Goal: Task Accomplishment & Management: Complete application form

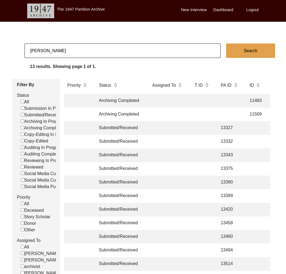
click at [64, 52] on input "[PERSON_NAME]" at bounding box center [122, 50] width 196 height 14
type input "11489"
checkbox input "false"
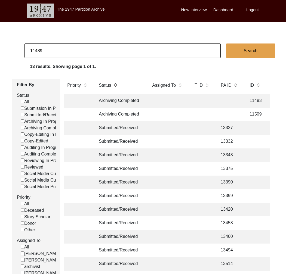
checkbox input "false"
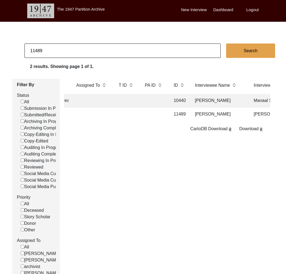
scroll to position [0, 135]
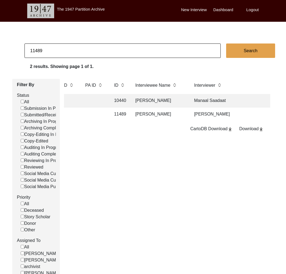
click at [164, 115] on td "[PERSON_NAME]" at bounding box center [159, 115] width 54 height 14
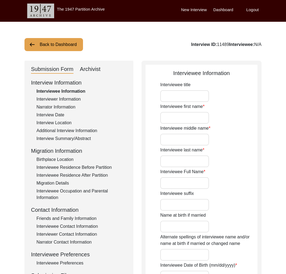
type input "Mr."
type input "[PERSON_NAME]"
type input "Prasad"
type input "[PERSON_NAME]"
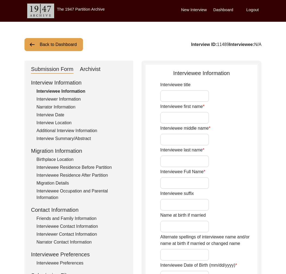
type input "[DATE]"
type input "88"
type input "[DEMOGRAPHIC_DATA]"
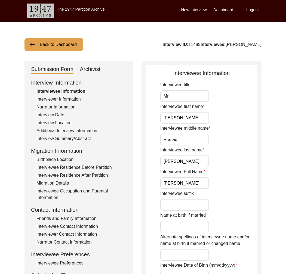
click at [60, 45] on button "Back to Dashboard" at bounding box center [53, 44] width 58 height 13
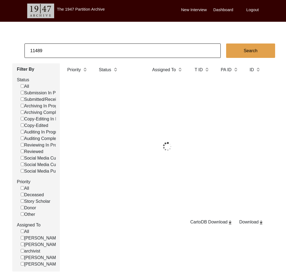
click at [64, 51] on input "11489" at bounding box center [122, 50] width 196 height 14
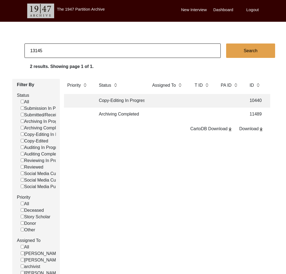
type input "13145"
checkbox input "false"
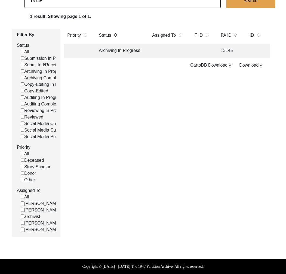
click at [124, 44] on td "Archiving In Progress" at bounding box center [119, 51] width 49 height 14
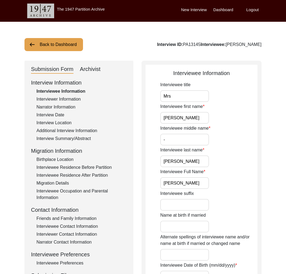
click at [62, 39] on button "Back to Dashboard" at bounding box center [53, 44] width 58 height 13
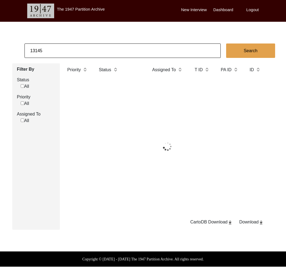
click at [46, 49] on input "13145" at bounding box center [122, 50] width 196 height 14
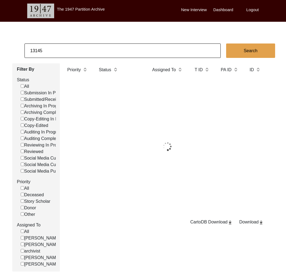
click at [46, 49] on input "13145" at bounding box center [122, 50] width 196 height 14
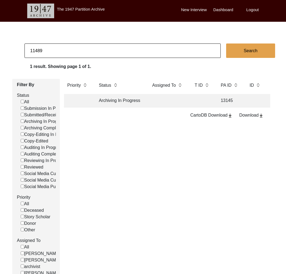
type input "11489"
checkbox input "false"
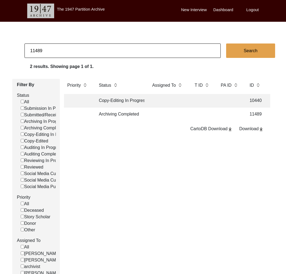
click at [129, 117] on td "Archiving Completed" at bounding box center [119, 115] width 49 height 14
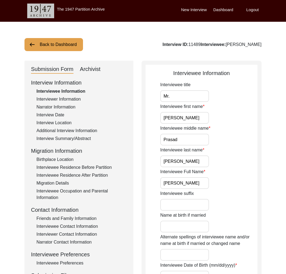
drag, startPoint x: 264, startPoint y: 45, endPoint x: 213, endPoint y: 45, distance: 51.6
copy div "[PERSON_NAME]"
click at [40, 49] on button "Back to Dashboard" at bounding box center [53, 44] width 58 height 13
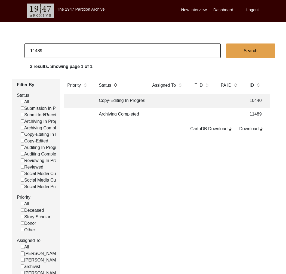
click at [36, 50] on input "11489" at bounding box center [122, 50] width 196 height 14
drag, startPoint x: 36, startPoint y: 51, endPoint x: 64, endPoint y: 53, distance: 28.7
click at [64, 53] on input "11489" at bounding box center [122, 50] width 196 height 14
drag, startPoint x: 36, startPoint y: 51, endPoint x: 80, endPoint y: 55, distance: 43.7
click at [80, 55] on input "11489" at bounding box center [122, 50] width 196 height 14
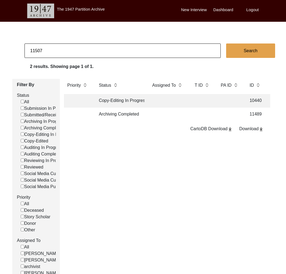
type input "11507"
checkbox input "false"
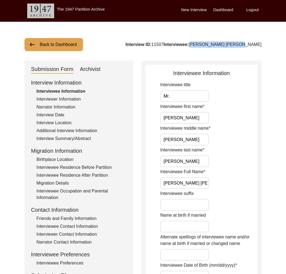
drag, startPoint x: 279, startPoint y: 45, endPoint x: 214, endPoint y: 47, distance: 64.7
copy div "[PERSON_NAME] [PERSON_NAME]"
click at [71, 48] on button "Back to Dashboard" at bounding box center [53, 44] width 58 height 13
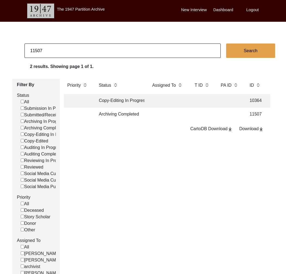
click at [71, 48] on input "11507" at bounding box center [122, 50] width 196 height 14
click at [72, 49] on input "11507" at bounding box center [122, 50] width 196 height 14
click at [59, 46] on input "11507" at bounding box center [122, 50] width 196 height 14
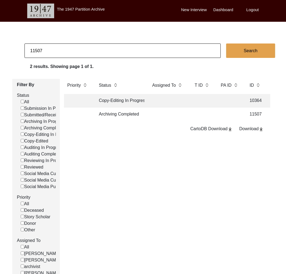
click at [59, 46] on input "11507" at bounding box center [122, 50] width 196 height 14
click at [58, 49] on input "11507" at bounding box center [122, 50] width 196 height 14
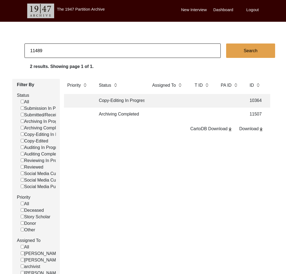
type input "11489"
checkbox input "false"
click at [129, 115] on td "Archiving Completed" at bounding box center [119, 115] width 49 height 14
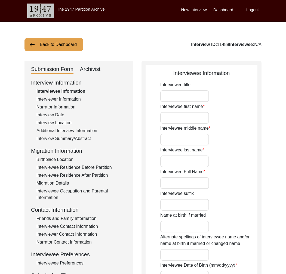
type input "Mr."
type input "[PERSON_NAME]"
type input "Prasad"
type input "[PERSON_NAME]"
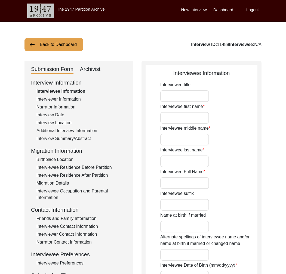
type input "[DATE]"
type input "88"
type input "[DEMOGRAPHIC_DATA]"
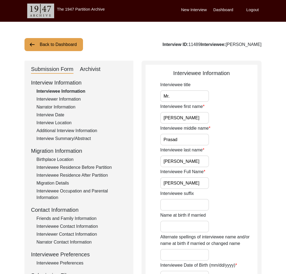
click at [182, 185] on input "[PERSON_NAME]" at bounding box center [184, 183] width 49 height 12
click at [97, 166] on div "Interviewee Residence Before Partition" at bounding box center [81, 167] width 90 height 7
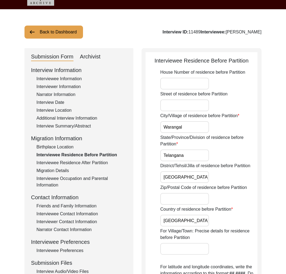
scroll to position [12, 0]
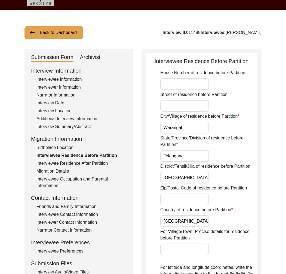
click at [75, 126] on div "Interview Summary/Abstract" at bounding box center [81, 126] width 90 height 7
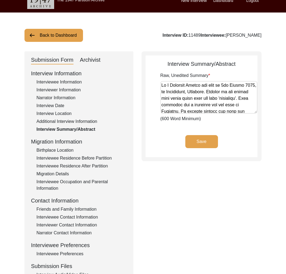
scroll to position [10, 0]
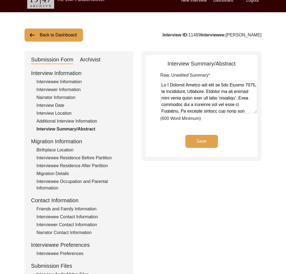
click at [60, 149] on div "Birthplace Location" at bounding box center [81, 150] width 90 height 7
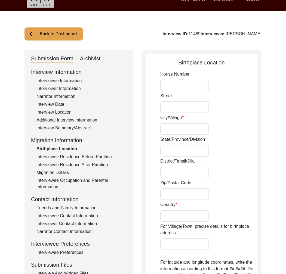
scroll to position [10, 0]
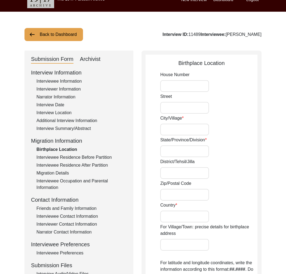
type input "Warangal"
type input "Telangana"
type input "[GEOGRAPHIC_DATA]"
type input "Warangal, [GEOGRAPHIC_DATA], [GEOGRAPHIC_DATA]"
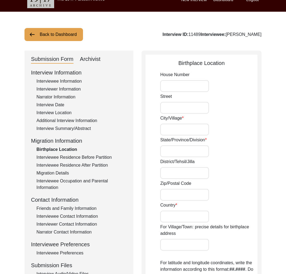
type input "17.9689"
type input "79.5941"
click at [65, 157] on div "Interviewee Residence Before Partition" at bounding box center [81, 157] width 90 height 7
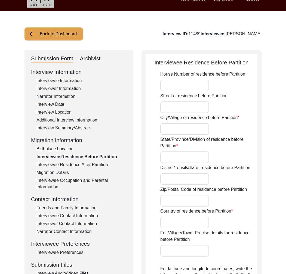
type input "Warangal"
type input "Telangana"
type input "[GEOGRAPHIC_DATA]"
type input "Warnagal, [GEOGRAPHIC_DATA], [GEOGRAPHIC_DATA]"
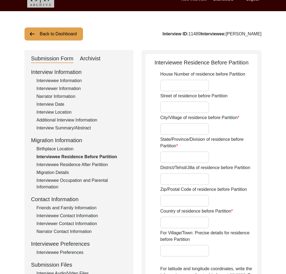
type input "17.9689"
type input "79.5941"
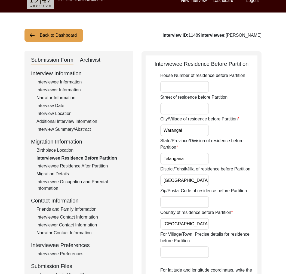
click at [70, 162] on div "Interview Information Interviewee Information Interviewer Information Narrator …" at bounding box center [79, 185] width 96 height 232
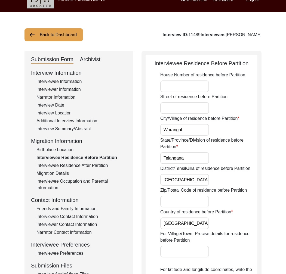
click at [72, 165] on div "Interviewee Residence After Partition" at bounding box center [81, 165] width 90 height 7
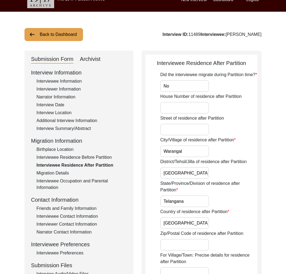
scroll to position [10, 0]
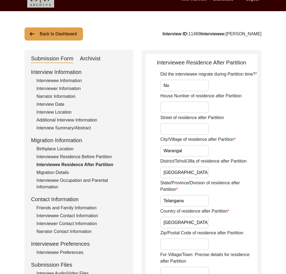
click at [74, 130] on div "Interview Summary/Abstract" at bounding box center [81, 128] width 90 height 7
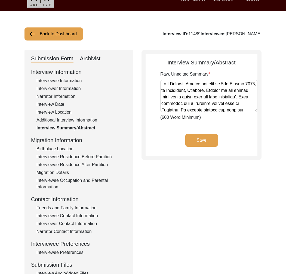
scroll to position [11, 0]
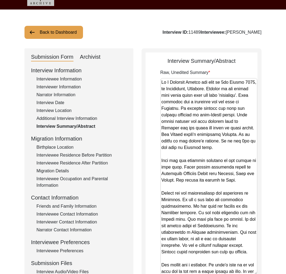
drag, startPoint x: 254, startPoint y: 108, endPoint x: 234, endPoint y: 273, distance: 165.6
click at [234, 273] on textarea "Raw, Unedited Summary" at bounding box center [208, 176] width 97 height 197
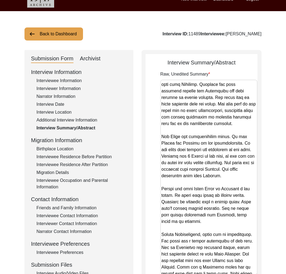
scroll to position [404, 0]
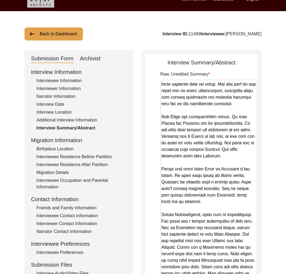
click at [78, 157] on div "Interviewee Residence Before Partition" at bounding box center [81, 157] width 90 height 7
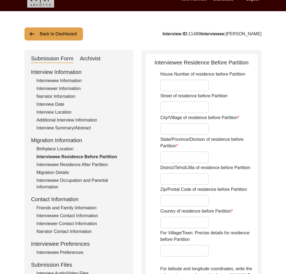
type input "Warangal"
type input "Telangana"
type input "[GEOGRAPHIC_DATA]"
type input "Warnagal, [GEOGRAPHIC_DATA], [GEOGRAPHIC_DATA]"
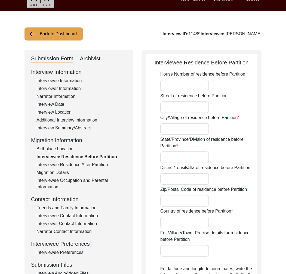
type input "17.9689"
type input "79.5941"
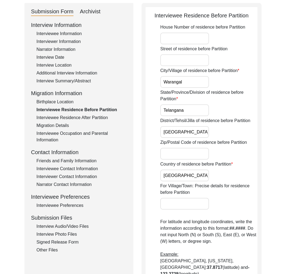
scroll to position [149, 0]
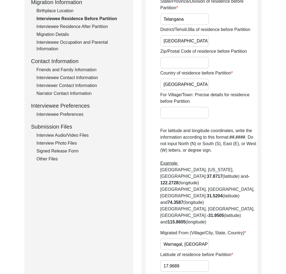
click at [186, 238] on input "Warnagal, [GEOGRAPHIC_DATA], [GEOGRAPHIC_DATA]" at bounding box center [184, 244] width 49 height 12
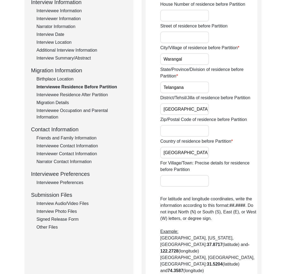
scroll to position [0, 0]
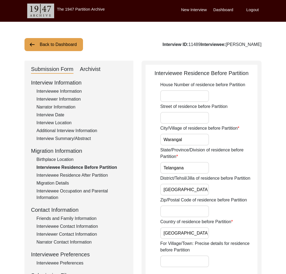
click at [77, 92] on div "Interviewee Information" at bounding box center [81, 91] width 90 height 7
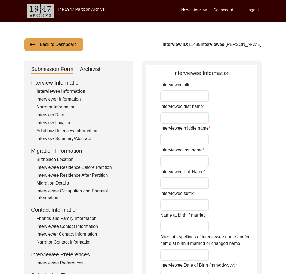
type input "Mr."
type input "[PERSON_NAME]"
type input "Prasad"
type input "[PERSON_NAME]"
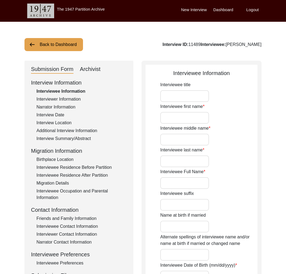
type input "[DATE]"
type input "88"
type input "[DEMOGRAPHIC_DATA]"
click at [188, 184] on input "[PERSON_NAME]" at bounding box center [184, 183] width 49 height 12
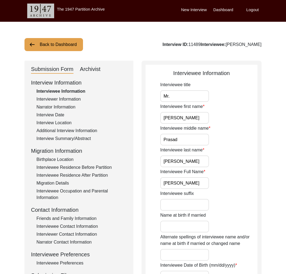
click at [188, 184] on input "[PERSON_NAME]" at bounding box center [184, 183] width 49 height 12
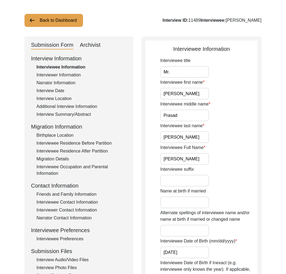
scroll to position [66, 0]
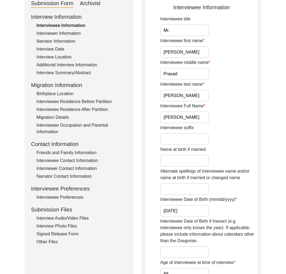
click at [60, 50] on div "Interview Date" at bounding box center [81, 49] width 90 height 7
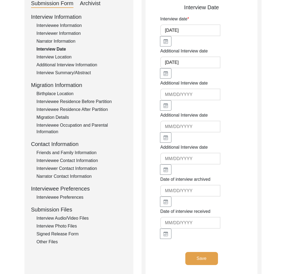
click at [68, 57] on div "Interview Location" at bounding box center [81, 57] width 90 height 7
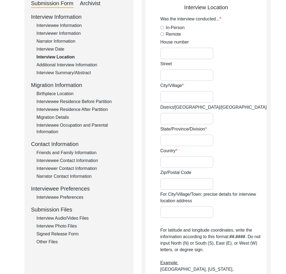
radio input "true"
type input "[GEOGRAPHIC_DATA]"
type input "Telangana"
type input "[GEOGRAPHIC_DATA]"
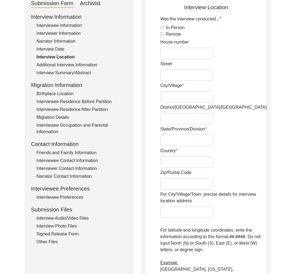
type input "[GEOGRAPHIC_DATA], [GEOGRAPHIC_DATA], [GEOGRAPHIC_DATA]"
type input "17.3850"
type input "78.4866"
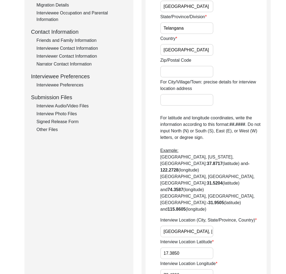
scroll to position [227, 0]
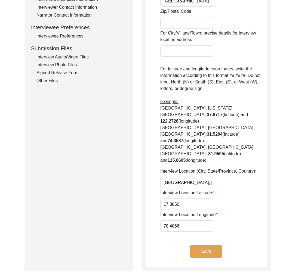
click at [183, 177] on input "[GEOGRAPHIC_DATA], [GEOGRAPHIC_DATA], [GEOGRAPHIC_DATA]" at bounding box center [186, 183] width 53 height 12
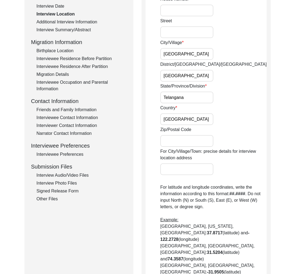
scroll to position [0, 0]
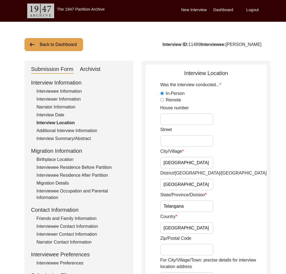
click at [70, 101] on div "Interviewer Information" at bounding box center [81, 99] width 90 height 7
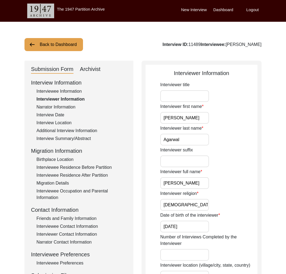
click at [180, 185] on input "[PERSON_NAME]" at bounding box center [184, 183] width 49 height 12
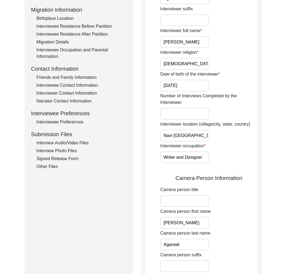
scroll to position [205, 0]
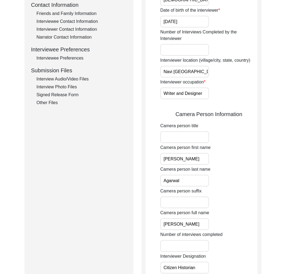
click at [73, 80] on div "Interview Audio/Video Files" at bounding box center [81, 79] width 90 height 7
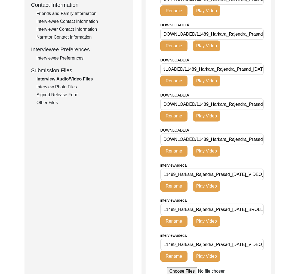
scroll to position [206, 0]
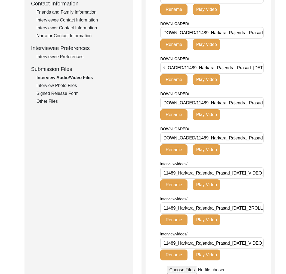
drag, startPoint x: 251, startPoint y: 86, endPoint x: 185, endPoint y: 85, distance: 65.5
click at [185, 74] on input "DOWNLOADED/11489_Harkara_Rajendra_Prasad_[DATE]_BROLL_1of1.MP4" at bounding box center [211, 68] width 103 height 12
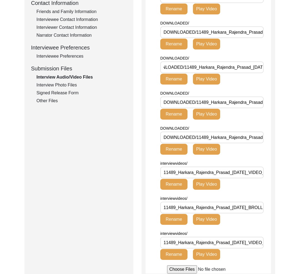
drag, startPoint x: 185, startPoint y: 85, endPoint x: 251, endPoint y: 84, distance: 65.8
click at [251, 73] on input "DOWNLOADED/11489_Harkara_Rajendra_Prasad_[DATE]_BROLL_1of1.MP4" at bounding box center [211, 67] width 103 height 12
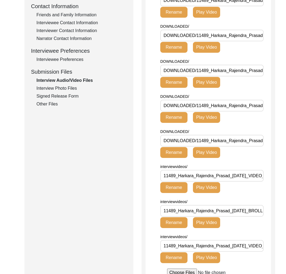
scroll to position [0, 0]
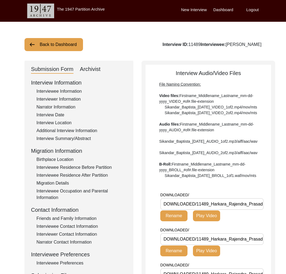
click at [42, 52] on div "Back to Dashboard Interview ID: 11489 Interviewee: [PERSON_NAME] Submission For…" at bounding box center [143, 273] width 286 height 503
click at [42, 46] on button "Back to Dashboard" at bounding box center [53, 44] width 58 height 13
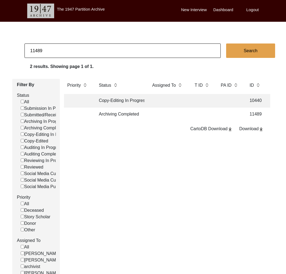
drag, startPoint x: 35, startPoint y: 50, endPoint x: 80, endPoint y: 51, distance: 45.9
click at [80, 51] on input "11489" at bounding box center [122, 50] width 196 height 14
type input "11507"
checkbox input "false"
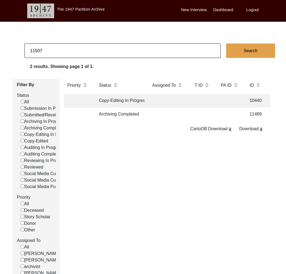
checkbox input "false"
click at [127, 116] on td "Archiving Completed" at bounding box center [119, 115] width 49 height 14
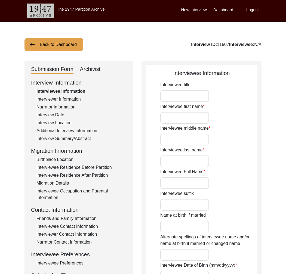
type input "Mr."
type input "[PERSON_NAME]"
type input "[PERSON_NAME] [PERSON_NAME]"
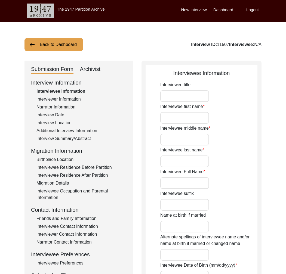
type input "1942"
type input "Interviewee doesn't remember his exact birthdate. He remembers he was 5 at the …"
type input "83"
type input "[DEMOGRAPHIC_DATA]"
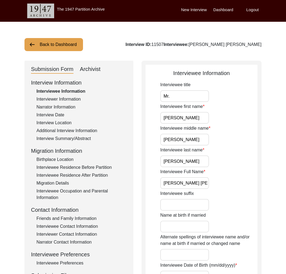
click at [185, 183] on input "[PERSON_NAME] [PERSON_NAME]" at bounding box center [184, 183] width 49 height 12
click at [95, 165] on div "Interviewee Residence Before Partition" at bounding box center [81, 167] width 90 height 7
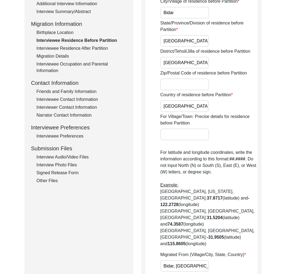
scroll to position [222, 0]
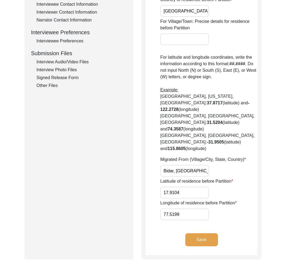
click at [180, 165] on input "Bidar, [GEOGRAPHIC_DATA], [GEOGRAPHIC_DATA], [GEOGRAPHIC_DATA], [GEOGRAPHIC_DAT…" at bounding box center [184, 171] width 49 height 12
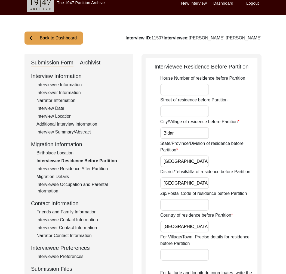
scroll to position [5, 0]
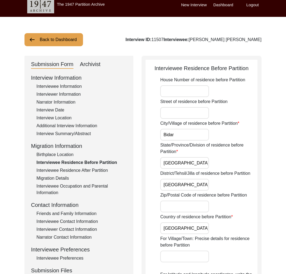
click at [61, 134] on div "Interview Summary/Abstract" at bounding box center [81, 133] width 90 height 7
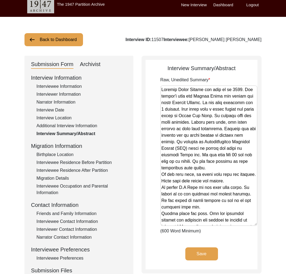
drag, startPoint x: 253, startPoint y: 116, endPoint x: 239, endPoint y: 224, distance: 108.9
click at [239, 224] on textarea "Raw, Unedited Summary" at bounding box center [208, 155] width 97 height 141
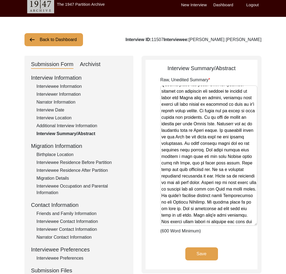
scroll to position [243, 0]
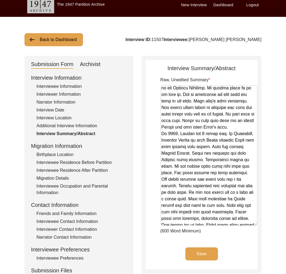
click at [70, 86] on div "Interviewee Information" at bounding box center [81, 86] width 90 height 7
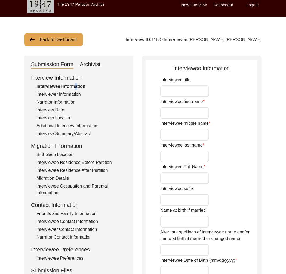
type input "Mr."
type input "[PERSON_NAME]"
type input "[PERSON_NAME] [PERSON_NAME]"
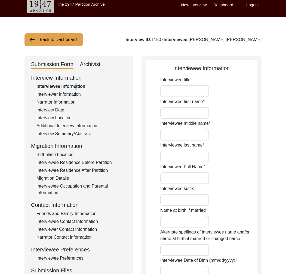
type input "1942"
type input "Interviewee doesn't remember his exact birthdate. He remembers he was 5 at the …"
type input "83"
type input "[DEMOGRAPHIC_DATA]"
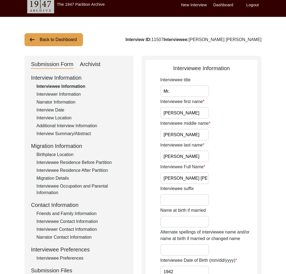
click at [183, 177] on input "[PERSON_NAME] [PERSON_NAME]" at bounding box center [184, 178] width 49 height 12
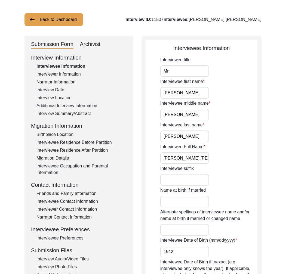
scroll to position [30, 0]
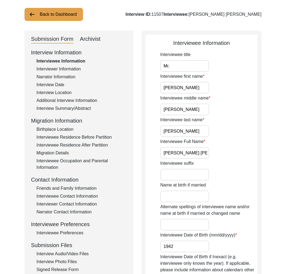
click at [47, 85] on div "Interview Date" at bounding box center [81, 85] width 90 height 7
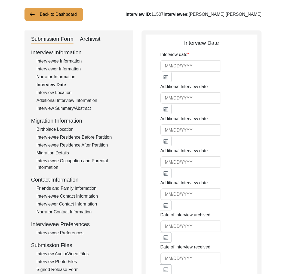
type input "[DATE]"
click at [65, 94] on div "Interview Location" at bounding box center [81, 92] width 90 height 7
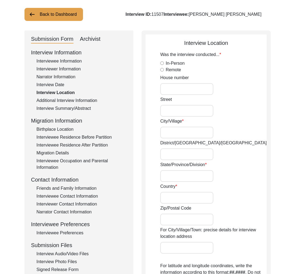
radio input "true"
type input "Bidar"
type input "[GEOGRAPHIC_DATA]"
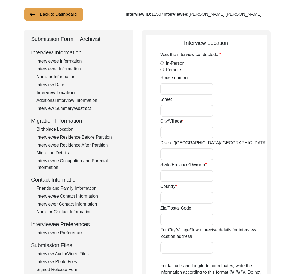
type input "Bidar, [GEOGRAPHIC_DATA], [GEOGRAPHIC_DATA], [GEOGRAPHIC_DATA], [GEOGRAPHIC_DAT…"
type input "17.9104"
type input "77.5199"
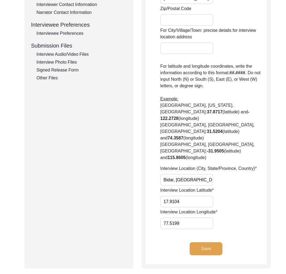
scroll to position [261, 0]
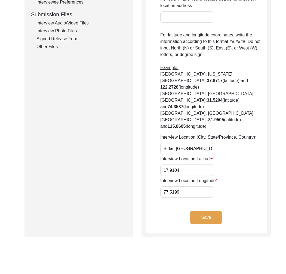
click at [179, 143] on input "Bidar, [GEOGRAPHIC_DATA], [GEOGRAPHIC_DATA], [GEOGRAPHIC_DATA], [GEOGRAPHIC_DAT…" at bounding box center [186, 149] width 53 height 12
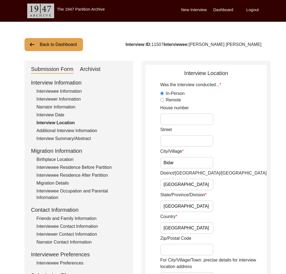
scroll to position [0, 0]
click at [67, 100] on div "Interviewer Information" at bounding box center [81, 99] width 90 height 7
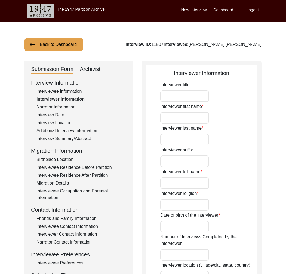
type input "[PERSON_NAME]"
type input "Agarwal"
type input "[PERSON_NAME]"
type input "[DEMOGRAPHIC_DATA]"
type input "[DATE]"
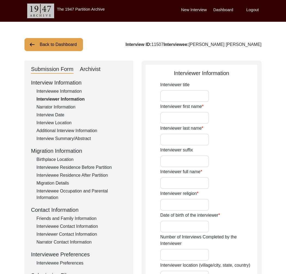
type input "Navi [GEOGRAPHIC_DATA], [GEOGRAPHIC_DATA], [GEOGRAPHIC_DATA]"
type input "Designer, Writer"
type input "[PERSON_NAME]"
type input "Agarwal"
type input "[PERSON_NAME]"
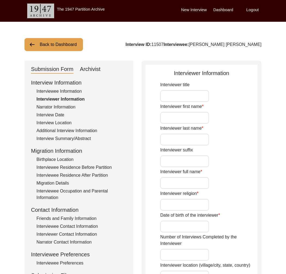
type input "Story Scholar"
type textarea "I am writer, designer and storyteller with experience working in social, educat…"
type input "Hindi"
type textarea "Unrelated"
click at [179, 183] on input "[PERSON_NAME]" at bounding box center [184, 183] width 49 height 12
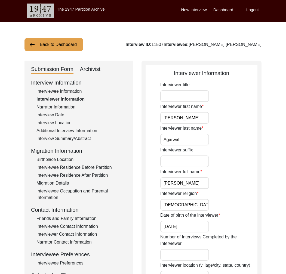
click at [179, 183] on input "[PERSON_NAME]" at bounding box center [184, 183] width 49 height 12
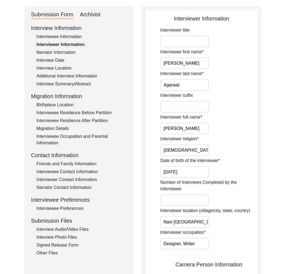
scroll to position [117, 0]
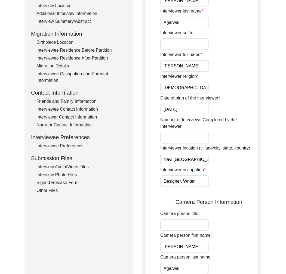
click at [75, 167] on div "Interview Audio/Video Files" at bounding box center [81, 167] width 90 height 7
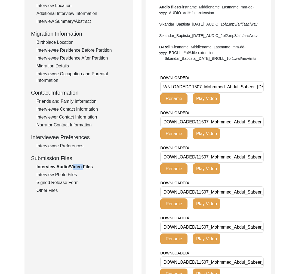
scroll to position [0, 7]
drag, startPoint x: 253, startPoint y: 104, endPoint x: 189, endPoint y: 104, distance: 64.1
click at [189, 93] on input "DOWNLOADED/11507_Mohmmed_Abdul_Sabeer_[DATE]_BROLL_1of2.MP4" at bounding box center [211, 87] width 103 height 12
